Goal: Navigation & Orientation: Find specific page/section

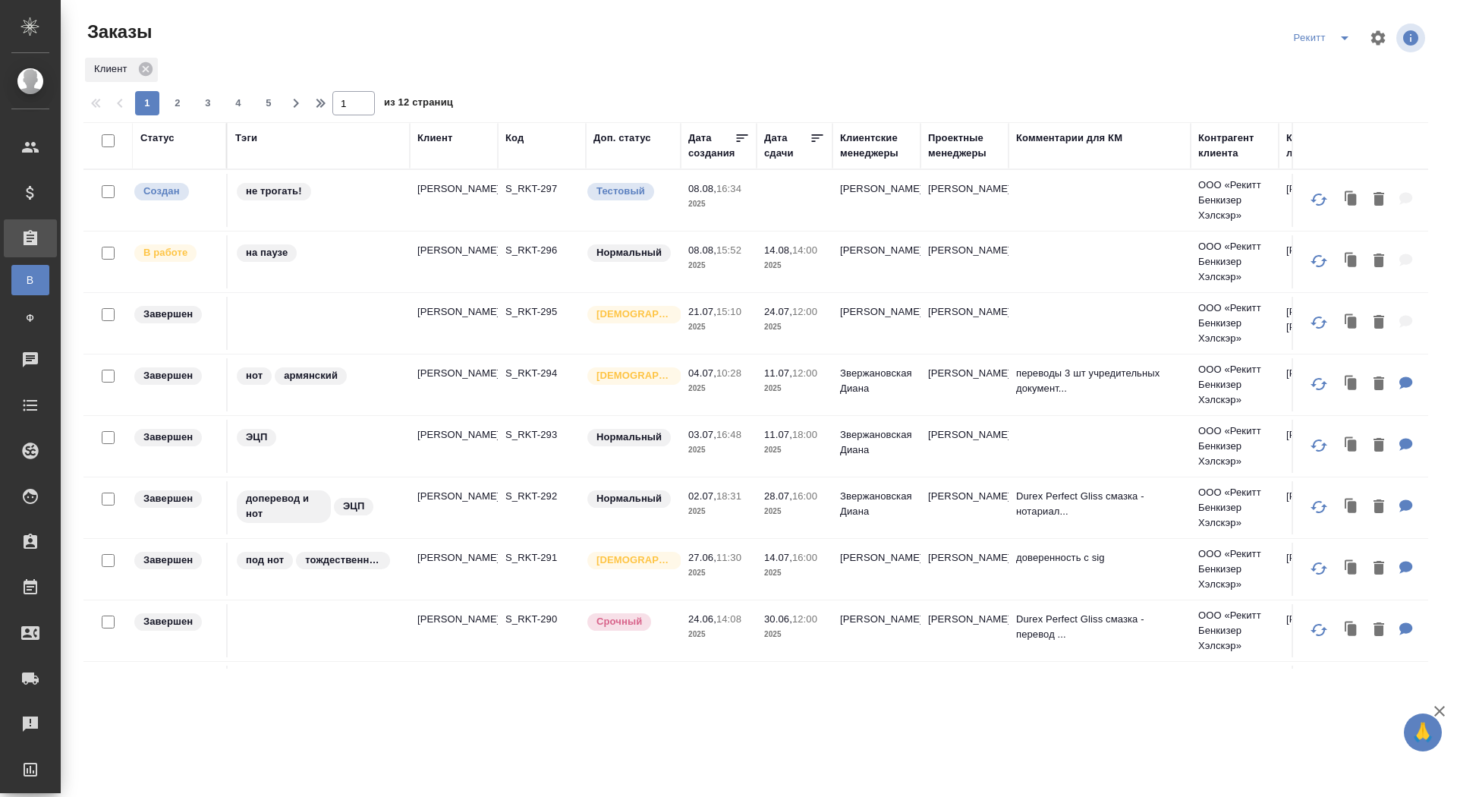
scroll to position [743, 0]
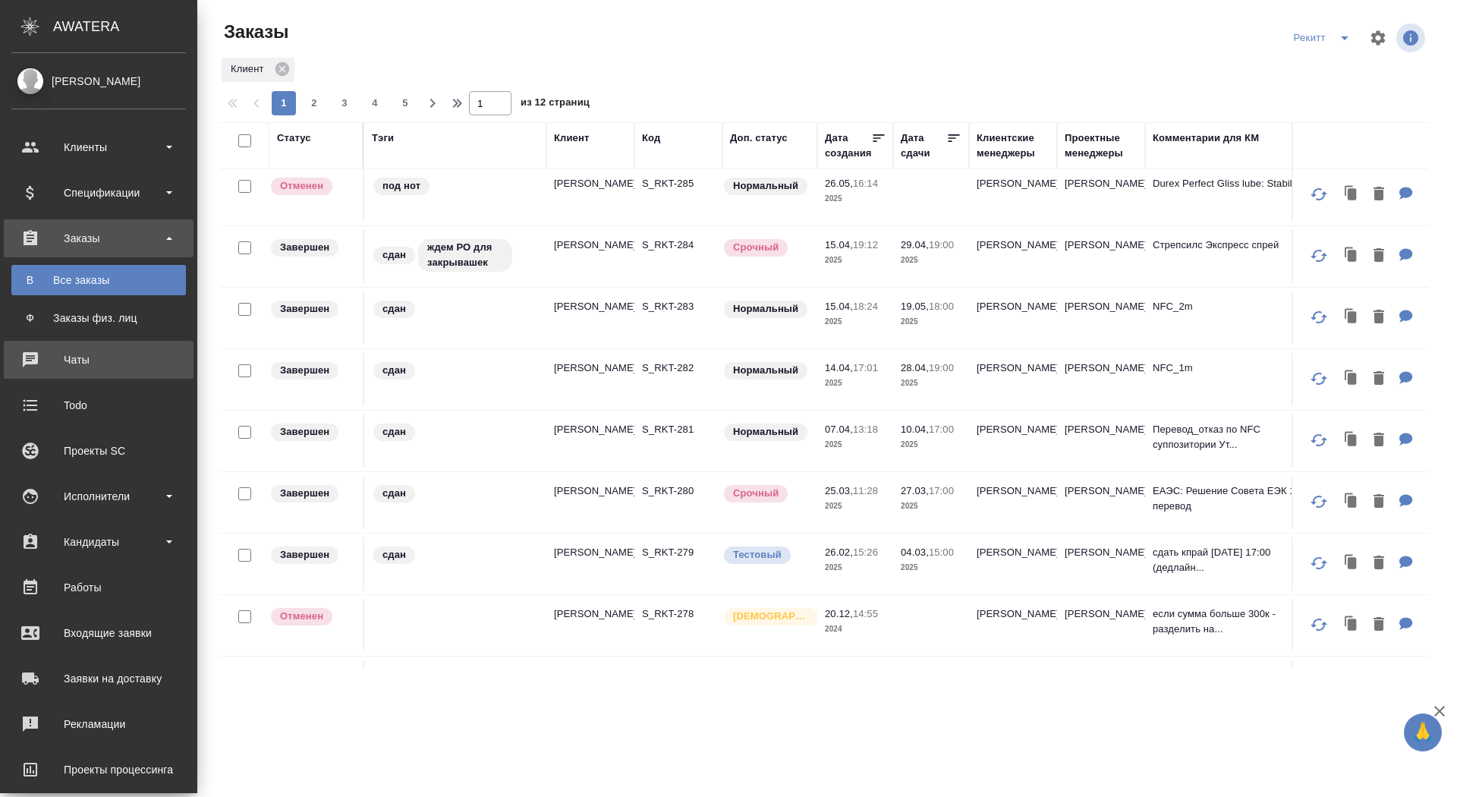
click at [39, 368] on div "Чаты" at bounding box center [98, 359] width 174 height 23
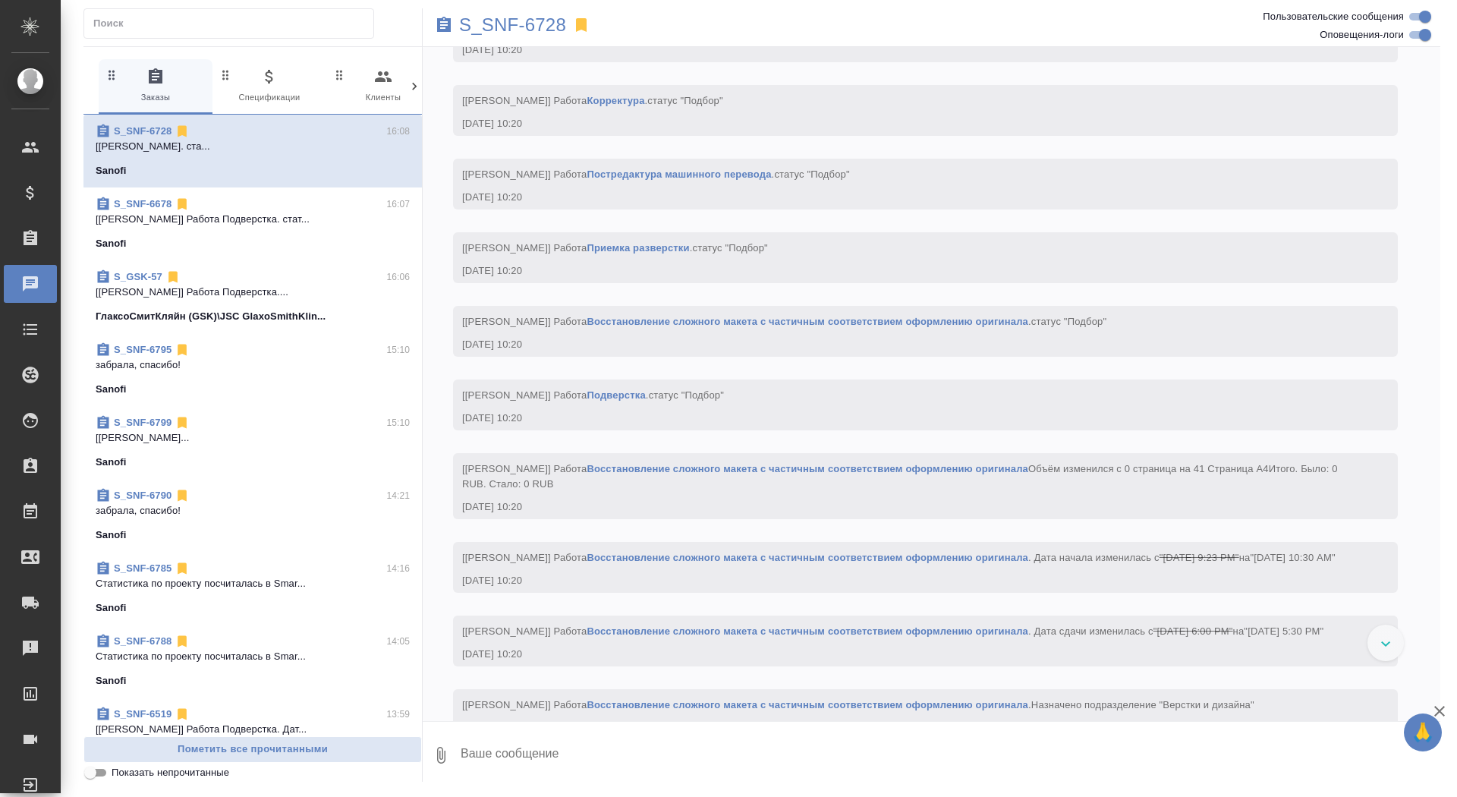
scroll to position [3394, 0]
